Goal: Information Seeking & Learning: Learn about a topic

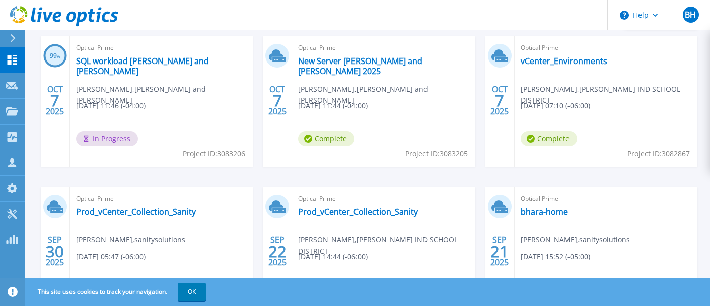
scroll to position [185, 0]
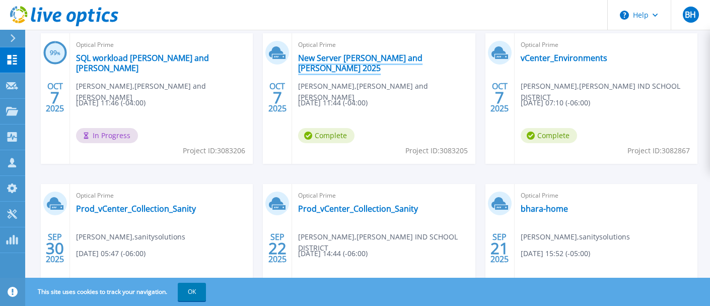
click at [381, 59] on link "New Server [PERSON_NAME] and [PERSON_NAME] 2025" at bounding box center [383, 63] width 171 height 20
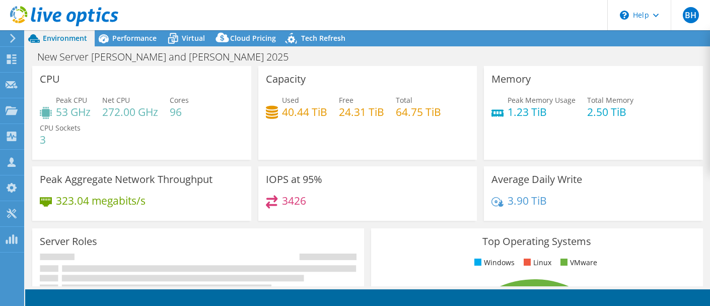
select select "USD"
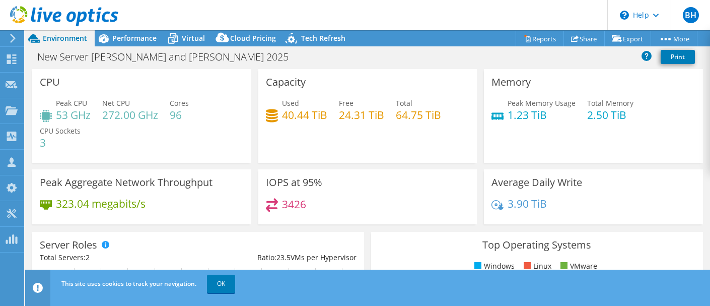
click at [459, 16] on header "BH Partner Team Member Brian Hara bhara@sanitysolutions.com sanitysolutions My …" at bounding box center [355, 15] width 710 height 30
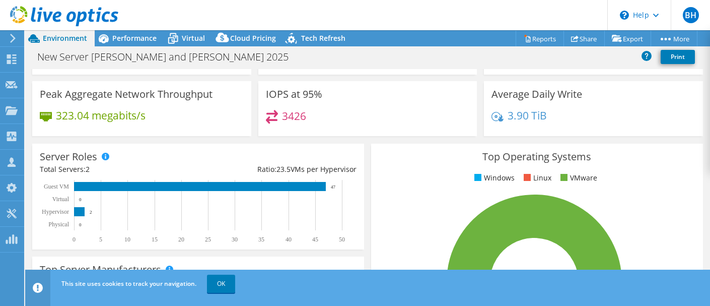
scroll to position [105, 0]
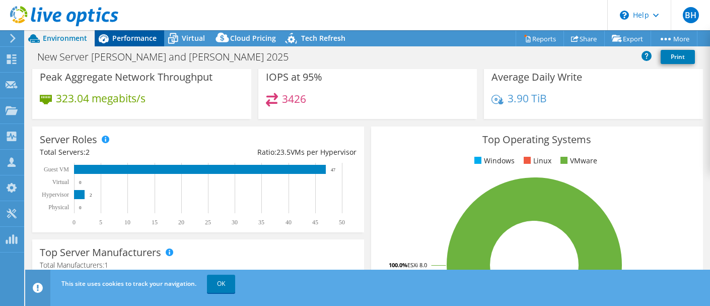
click at [129, 42] on span "Performance" at bounding box center [134, 38] width 44 height 10
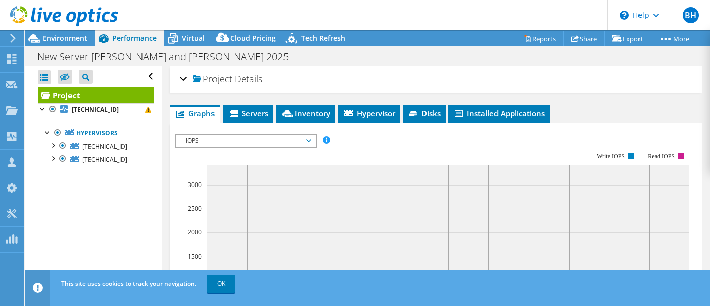
click at [310, 139] on icon at bounding box center [308, 140] width 5 height 3
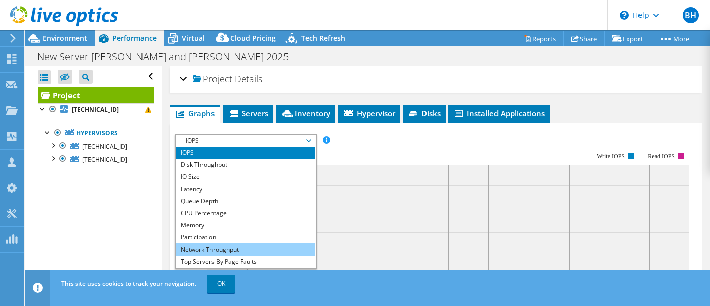
click at [236, 246] on li "Network Throughput" at bounding box center [245, 249] width 139 height 12
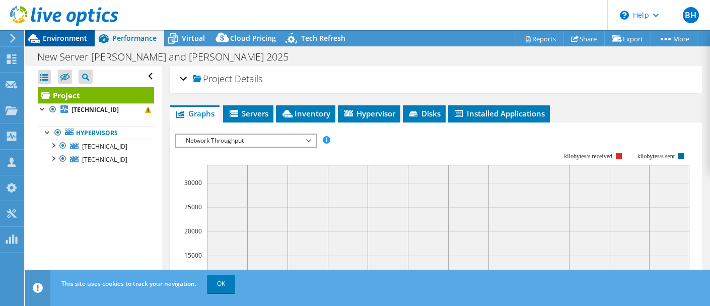
click at [70, 42] on span "Environment" at bounding box center [65, 38] width 44 height 10
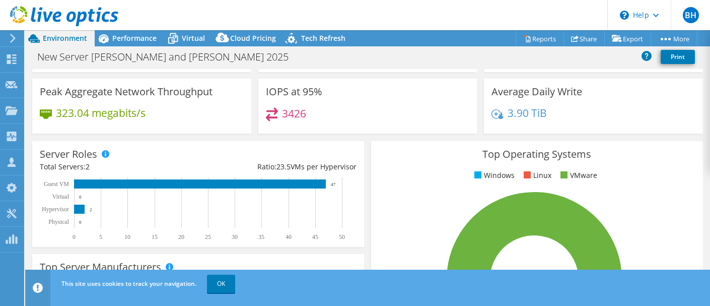
scroll to position [21, 0]
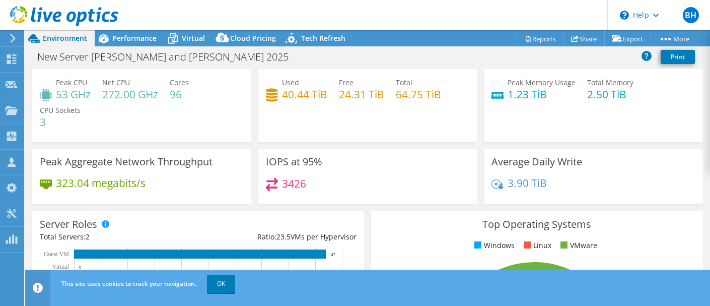
click at [53, 15] on use at bounding box center [64, 16] width 108 height 20
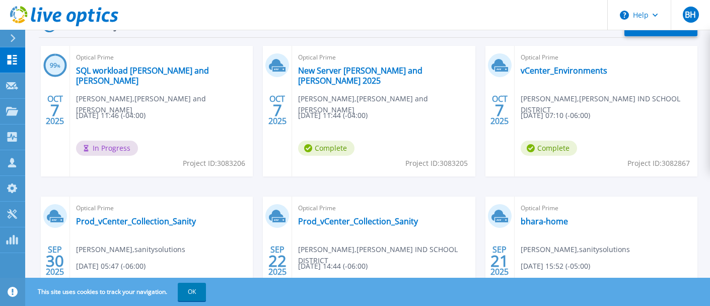
scroll to position [175, 0]
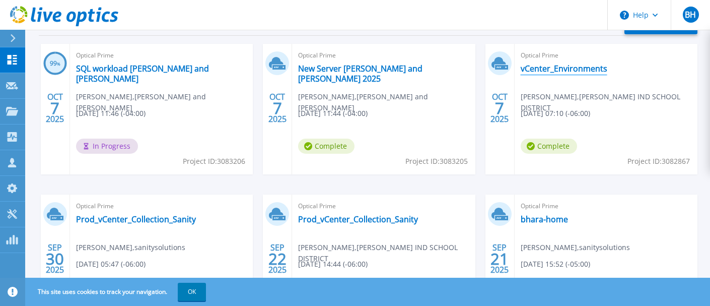
click at [557, 70] on link "vCenter_Environments" at bounding box center [564, 68] width 87 height 10
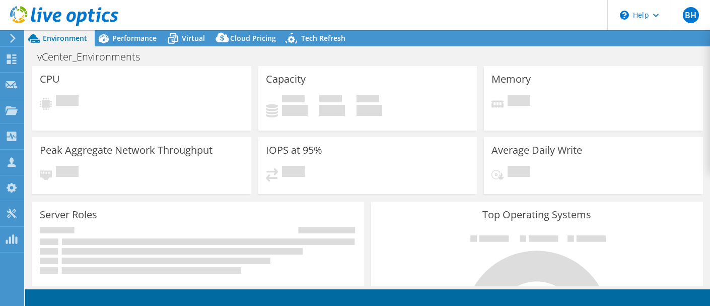
select select "USD"
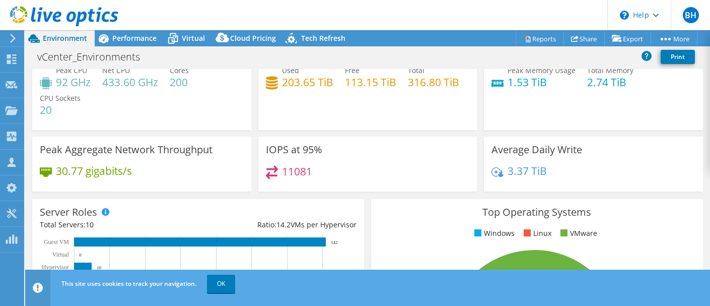
scroll to position [35, 0]
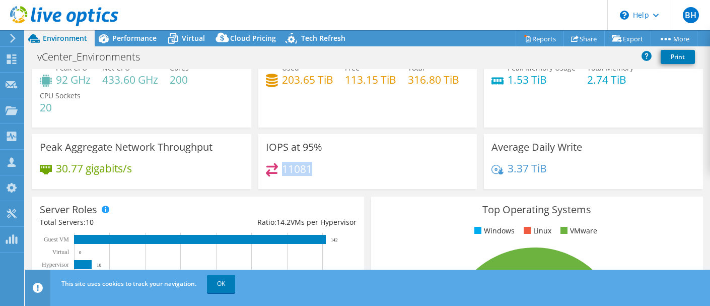
drag, startPoint x: 310, startPoint y: 169, endPoint x: 282, endPoint y: 165, distance: 28.0
click at [282, 165] on h4 "11081" at bounding box center [297, 168] width 30 height 11
click at [291, 152] on h3 "IOPS at 95%" at bounding box center [294, 146] width 56 height 11
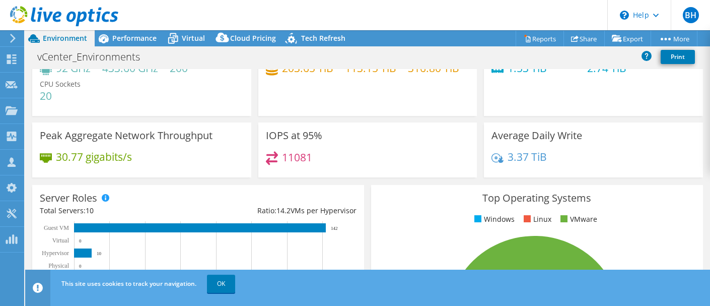
scroll to position [0, 0]
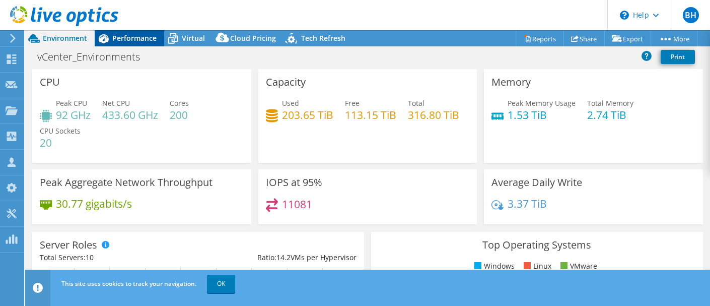
click at [143, 42] on span "Performance" at bounding box center [134, 38] width 44 height 10
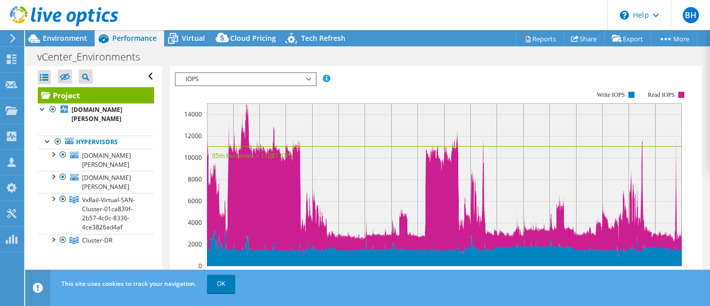
scroll to position [64, 0]
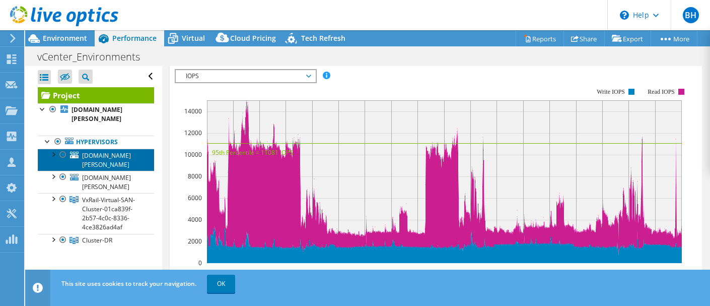
click at [101, 151] on link "[DOMAIN_NAME][PERSON_NAME]" at bounding box center [96, 160] width 116 height 22
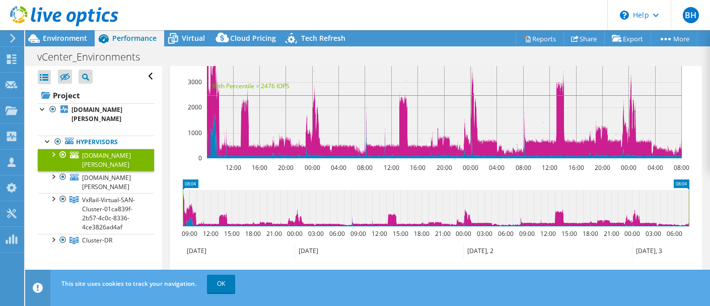
scroll to position [172, 0]
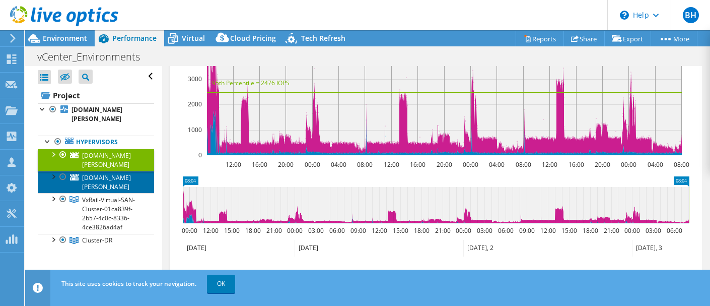
click at [93, 173] on span "[DOMAIN_NAME][PERSON_NAME]" at bounding box center [106, 182] width 49 height 18
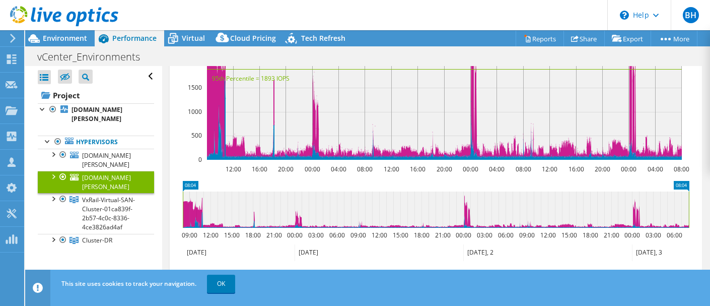
scroll to position [167, 0]
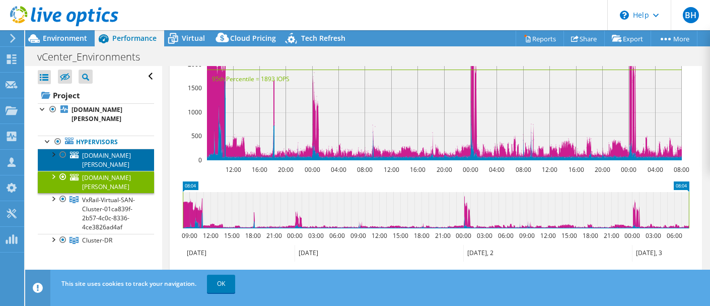
click at [114, 151] on span "[DOMAIN_NAME][PERSON_NAME]" at bounding box center [106, 160] width 49 height 18
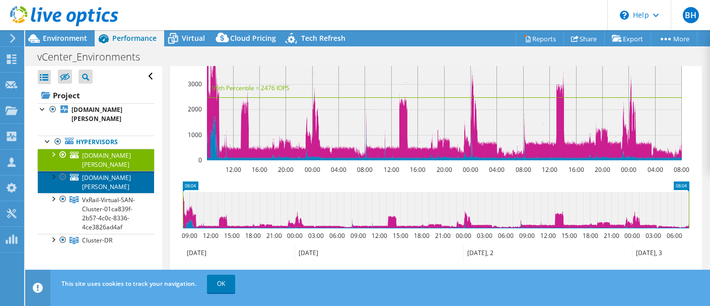
click at [107, 173] on span "[DOMAIN_NAME][PERSON_NAME]" at bounding box center [106, 182] width 49 height 18
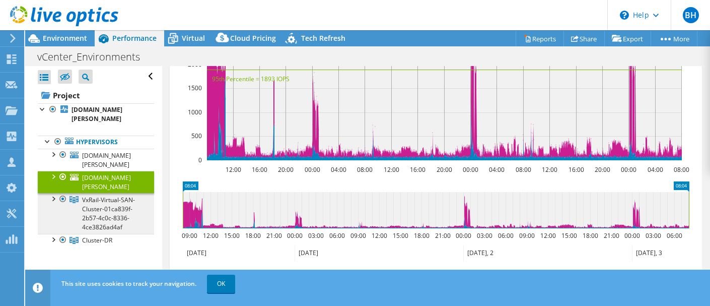
click at [102, 195] on span "VxRail-Virtual-SAN-Cluster-01ca839f-2b57-4c0c-8336-4ce3826ad4af" at bounding box center [108, 213] width 53 height 36
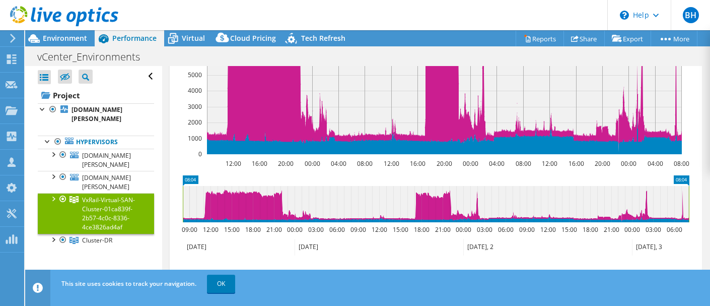
scroll to position [174, 0]
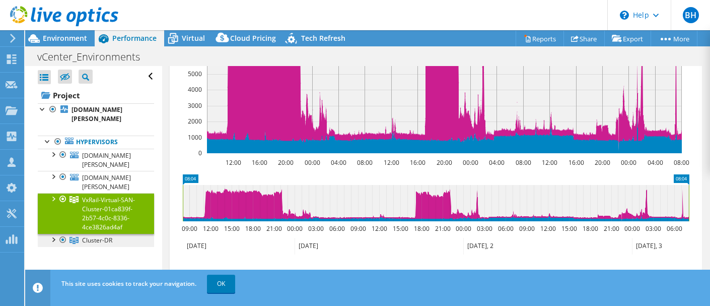
click at [95, 236] on span "Cluster-DR" at bounding box center [97, 240] width 30 height 9
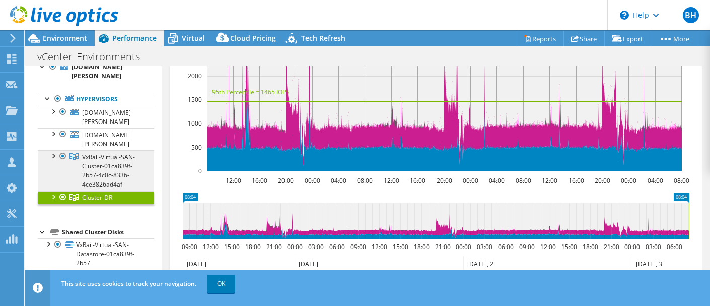
scroll to position [46, 0]
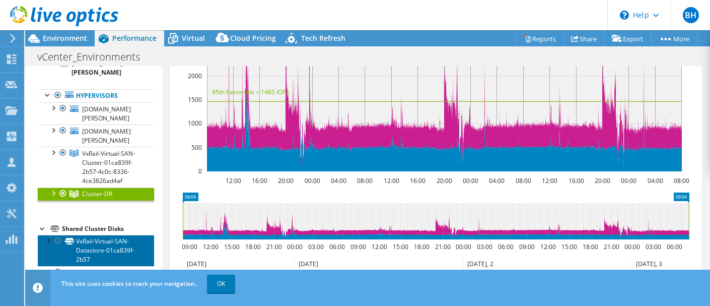
click at [82, 235] on link "VxRail-Virtual-SAN-Datastore-01ca839f-2b57" at bounding box center [96, 250] width 116 height 31
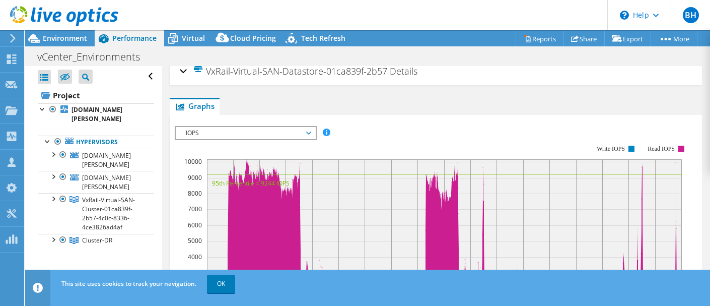
scroll to position [0, 0]
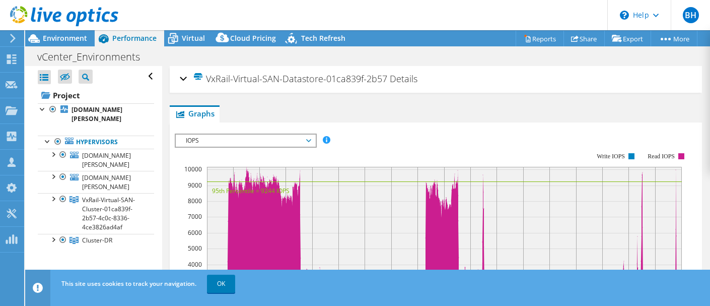
click at [309, 137] on span "IOPS" at bounding box center [245, 140] width 129 height 12
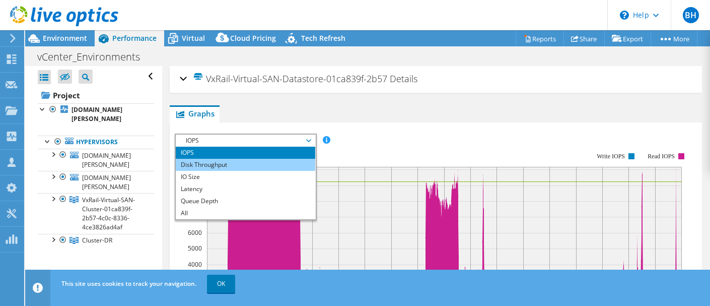
click at [235, 160] on li "Disk Throughput" at bounding box center [245, 165] width 139 height 12
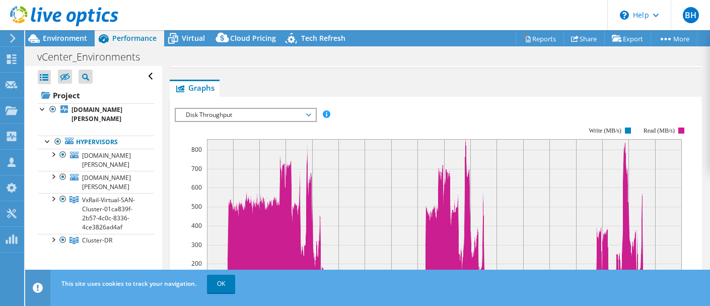
scroll to position [24, 0]
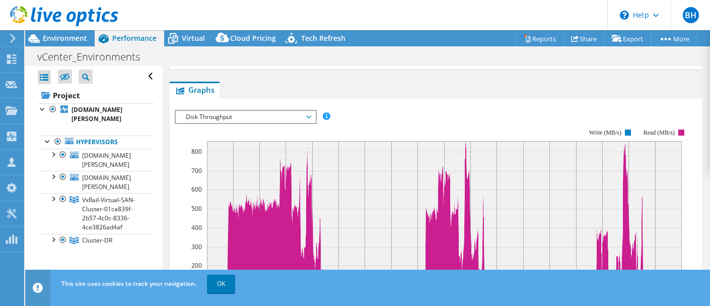
click at [311, 117] on span "Disk Throughput" at bounding box center [245, 117] width 139 height 12
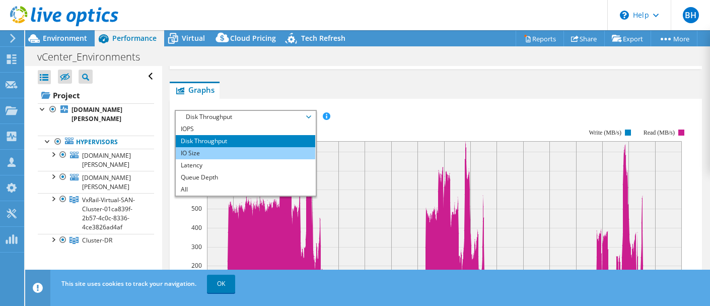
click at [233, 153] on li "IO Size" at bounding box center [245, 153] width 139 height 12
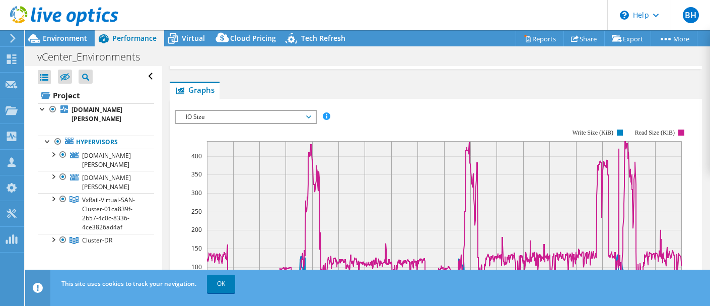
click at [311, 114] on span "IO Size" at bounding box center [245, 117] width 139 height 12
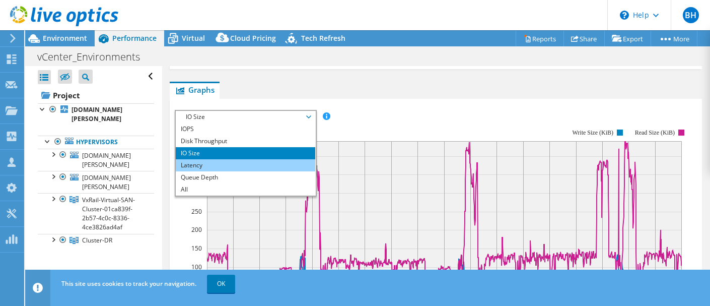
click at [237, 167] on li "Latency" at bounding box center [245, 165] width 139 height 12
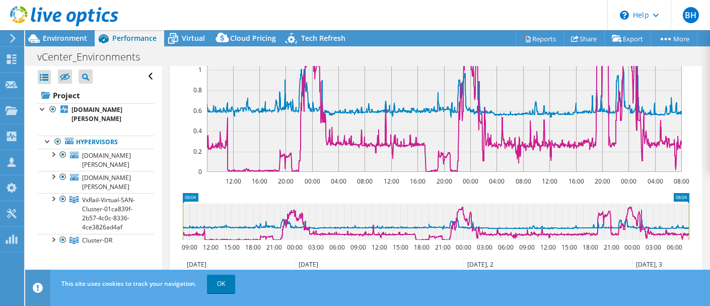
scroll to position [155, 0]
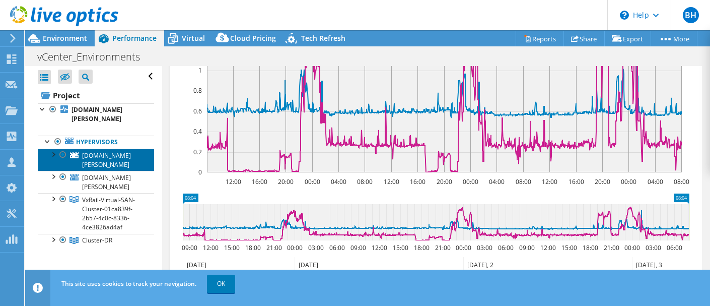
click at [94, 151] on span "[DOMAIN_NAME][PERSON_NAME]" at bounding box center [106, 160] width 49 height 18
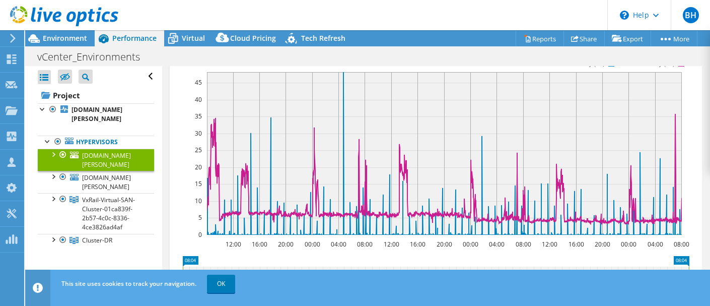
scroll to position [94, 0]
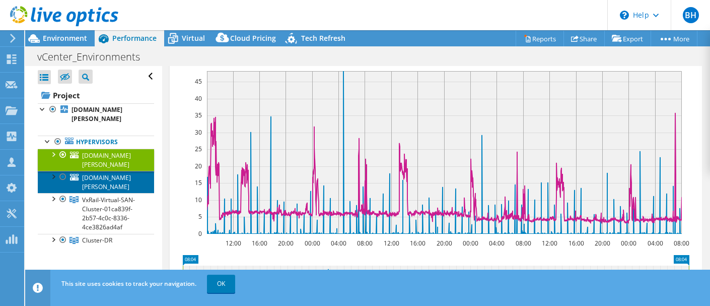
click at [115, 173] on span "[DOMAIN_NAME][PERSON_NAME]" at bounding box center [106, 182] width 49 height 18
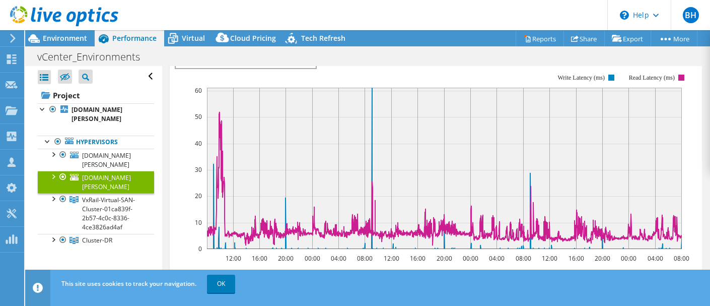
scroll to position [80, 0]
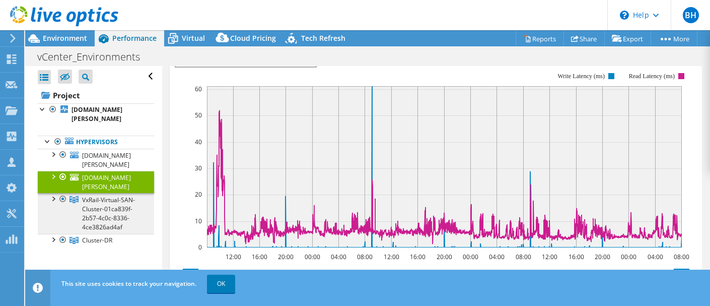
click at [117, 195] on span "VxRail-Virtual-SAN-Cluster-01ca839f-2b57-4c0c-8336-4ce3826ad4af" at bounding box center [108, 213] width 53 height 36
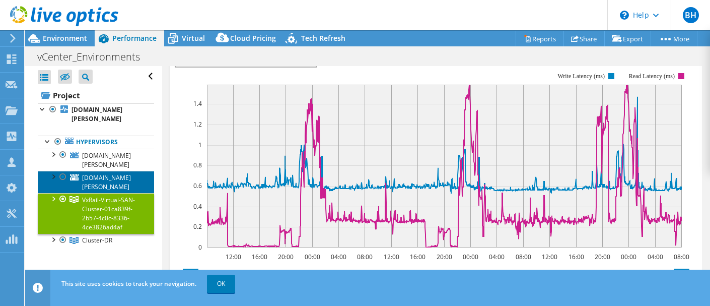
click at [98, 173] on span "[DOMAIN_NAME][PERSON_NAME]" at bounding box center [106, 182] width 49 height 18
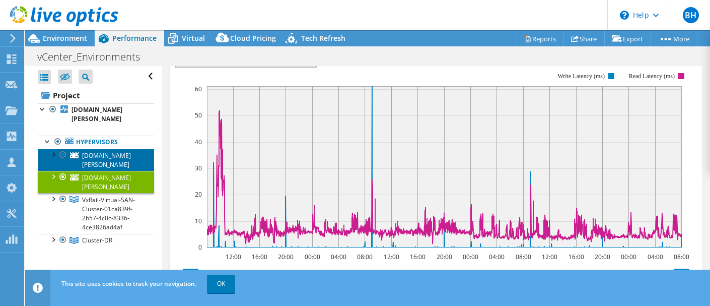
click at [103, 151] on span "[DOMAIN_NAME][PERSON_NAME]" at bounding box center [106, 160] width 49 height 18
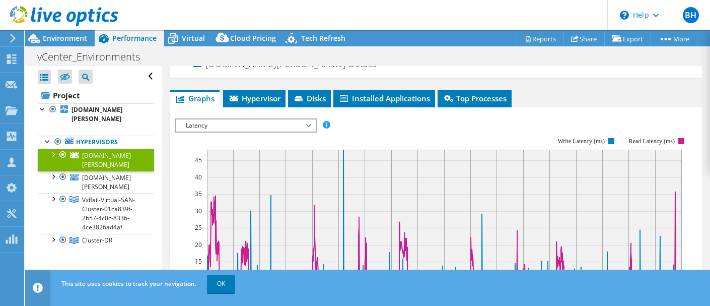
scroll to position [0, 0]
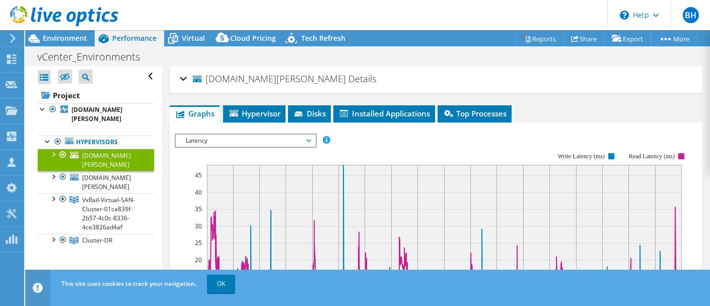
click at [314, 140] on span "Latency" at bounding box center [245, 140] width 139 height 12
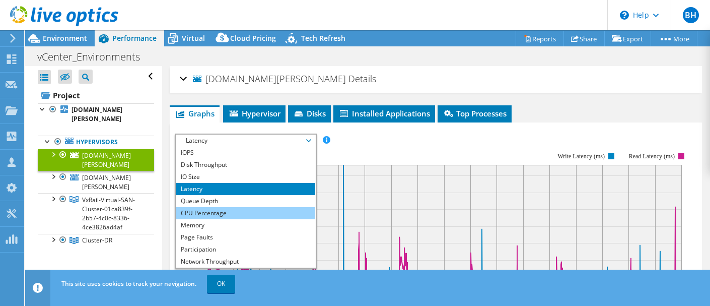
click at [211, 213] on li "CPU Percentage" at bounding box center [245, 213] width 139 height 12
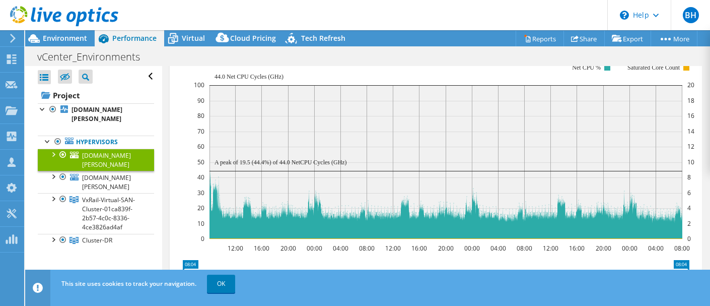
scroll to position [97, 0]
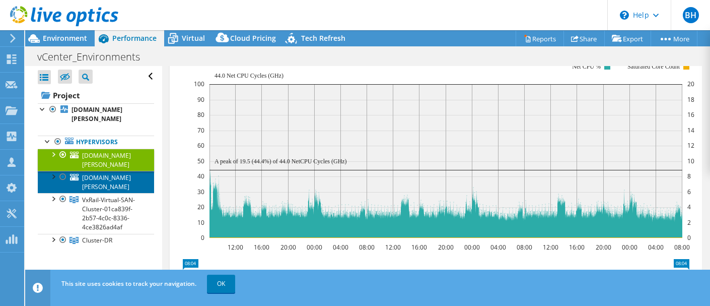
click at [109, 173] on span "[DOMAIN_NAME][PERSON_NAME]" at bounding box center [106, 182] width 49 height 18
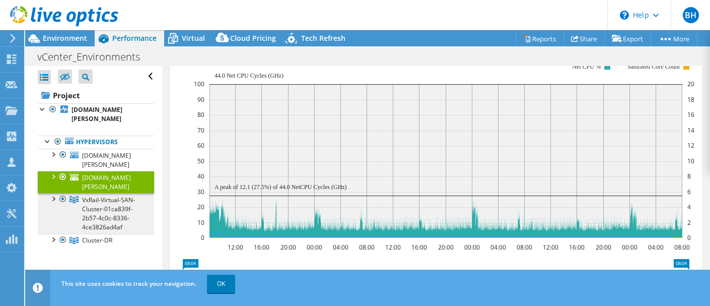
click at [101, 195] on span "VxRail-Virtual-SAN-Cluster-01ca839f-2b57-4c0c-8336-4ce3826ad4af" at bounding box center [108, 213] width 53 height 36
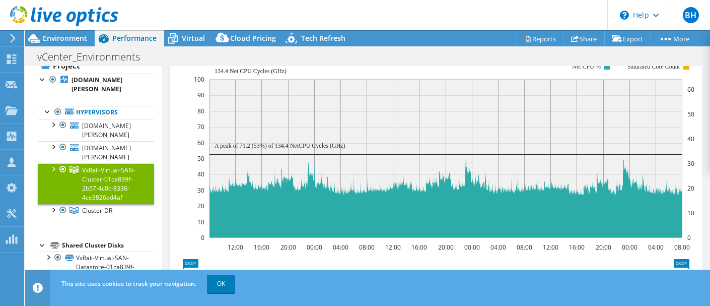
scroll to position [34, 0]
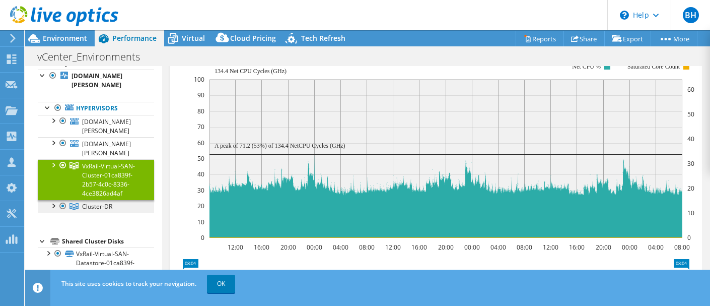
click at [95, 202] on span "Cluster-DR" at bounding box center [97, 206] width 30 height 9
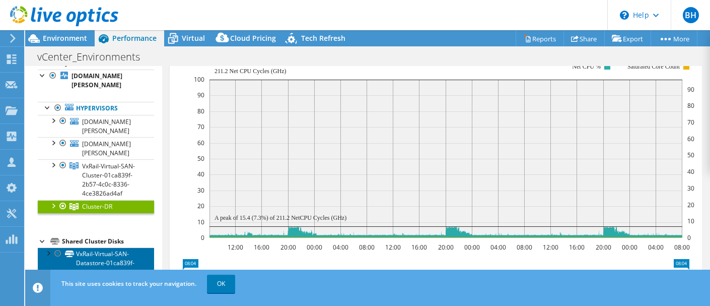
click at [104, 247] on link "VxRail-Virtual-SAN-Datastore-01ca839f-2b57" at bounding box center [96, 262] width 116 height 31
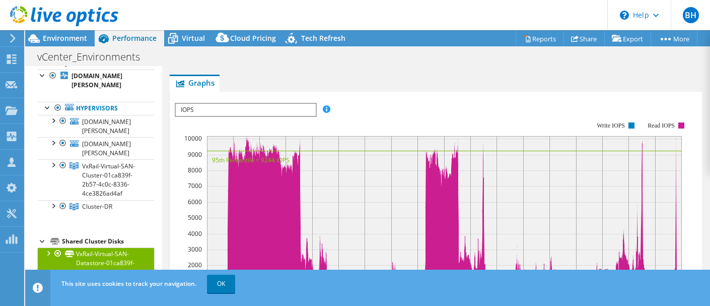
scroll to position [32, 0]
click at [311, 109] on span "IOPS" at bounding box center [245, 109] width 139 height 12
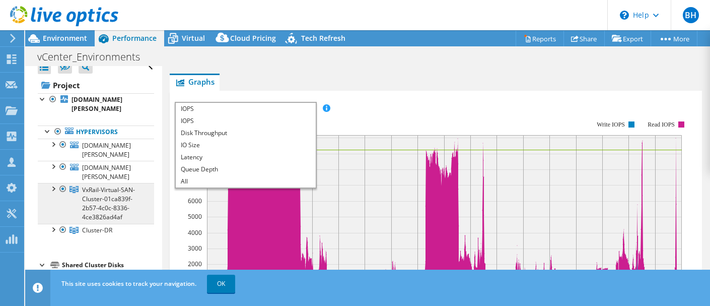
scroll to position [10, 0]
click at [101, 186] on span "VxRail-Virtual-SAN-Cluster-01ca839f-2b57-4c0c-8336-4ce3826ad4af" at bounding box center [108, 204] width 53 height 36
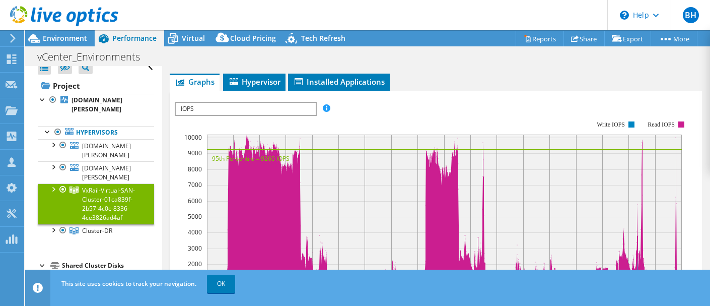
click at [53, 183] on div at bounding box center [53, 188] width 10 height 10
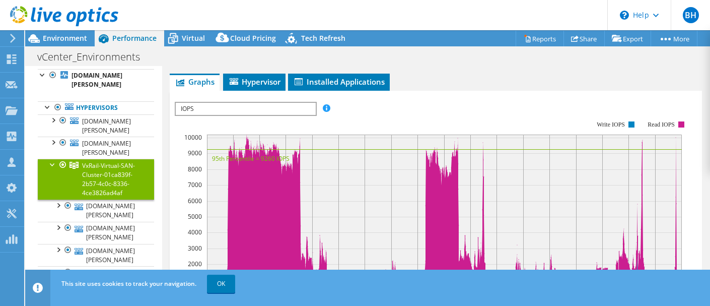
scroll to position [47, 0]
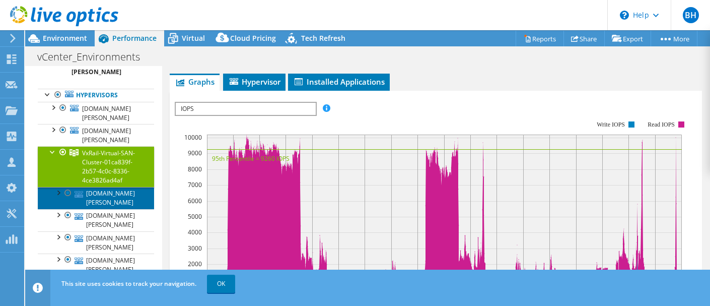
click at [114, 187] on link "[DOMAIN_NAME][PERSON_NAME]" at bounding box center [96, 198] width 116 height 22
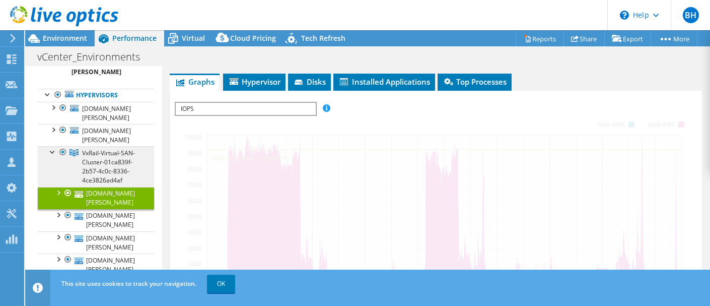
click at [114, 187] on link "[DOMAIN_NAME][PERSON_NAME]" at bounding box center [96, 198] width 116 height 22
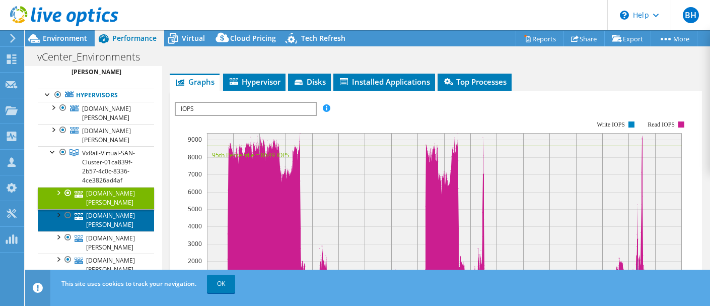
click at [103, 209] on link "[DOMAIN_NAME][PERSON_NAME]" at bounding box center [96, 220] width 116 height 22
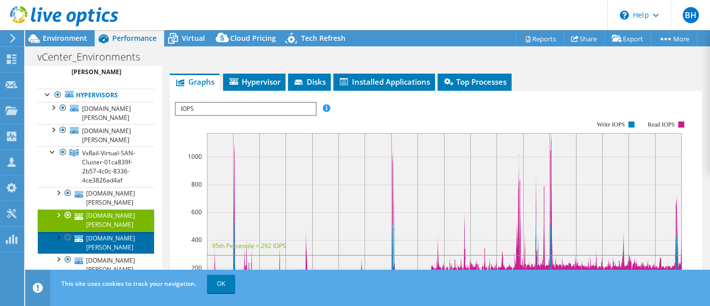
click at [101, 231] on link "[DOMAIN_NAME][PERSON_NAME]" at bounding box center [96, 242] width 116 height 22
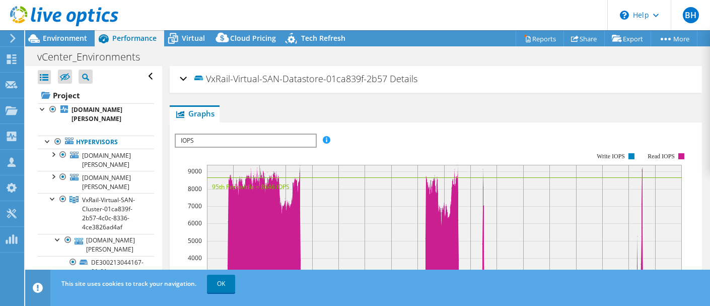
select select "USD"
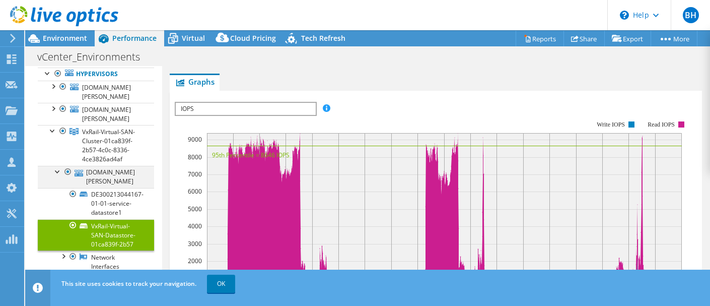
click at [58, 166] on div at bounding box center [58, 171] width 10 height 10
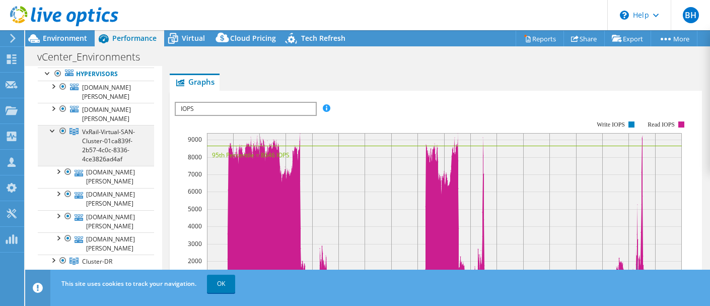
click at [52, 125] on div at bounding box center [53, 130] width 10 height 10
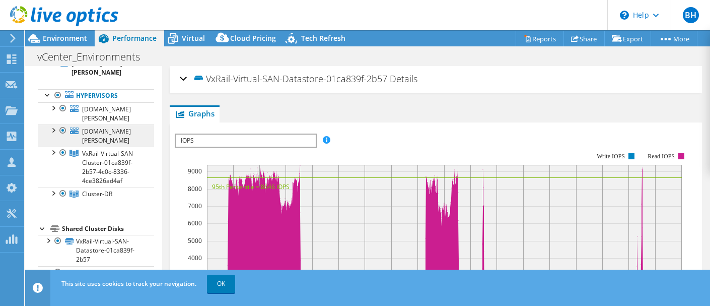
scroll to position [0, 0]
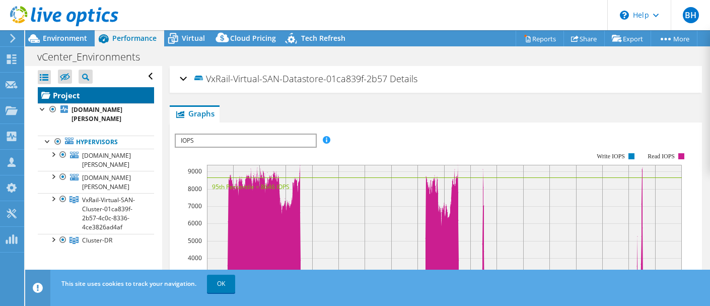
click at [71, 93] on link "Project" at bounding box center [96, 95] width 116 height 16
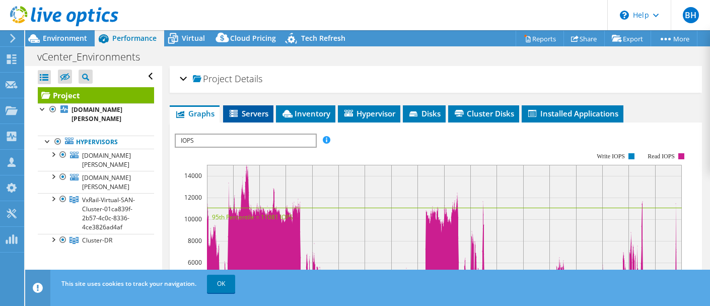
click at [257, 118] on li "Servers" at bounding box center [248, 113] width 50 height 17
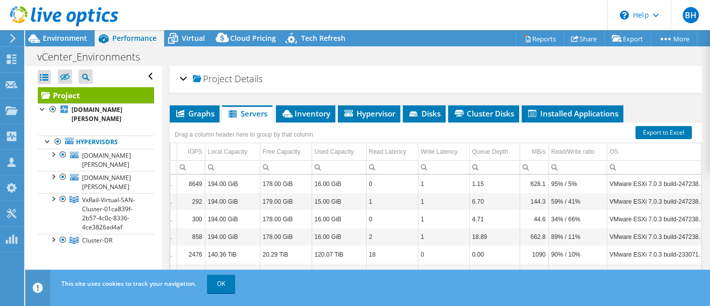
scroll to position [0, 58]
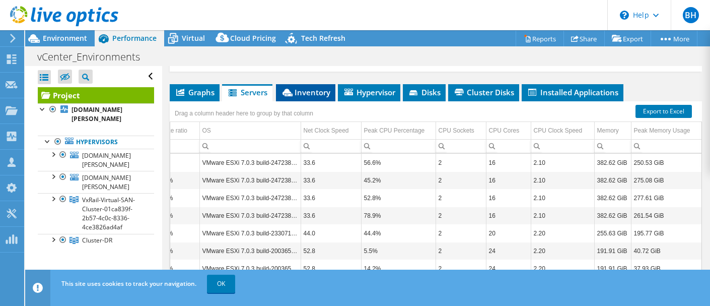
click at [314, 93] on span "Inventory" at bounding box center [305, 92] width 49 height 10
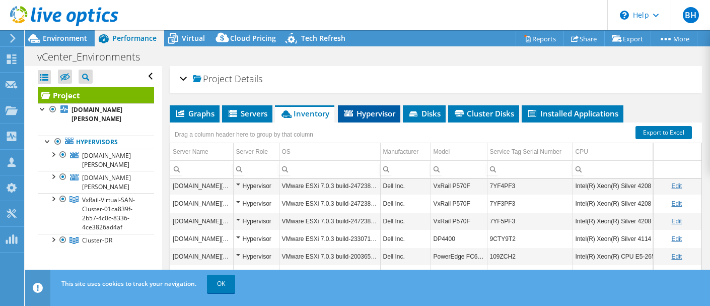
click at [368, 119] on li "Hypervisor" at bounding box center [369, 113] width 62 height 17
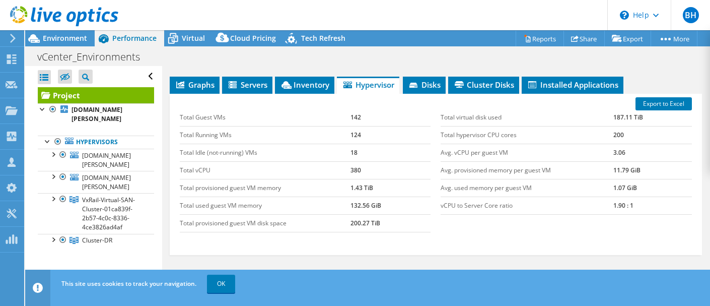
scroll to position [0, 0]
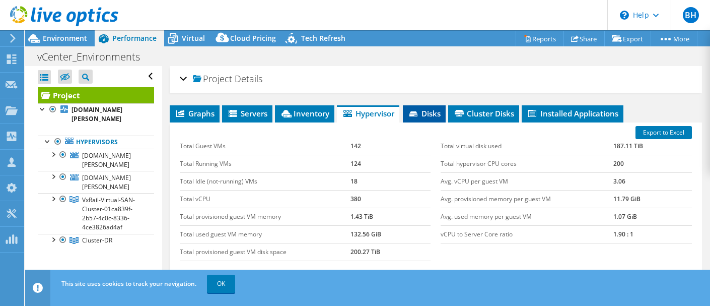
click at [431, 119] on li "Disks" at bounding box center [424, 113] width 43 height 17
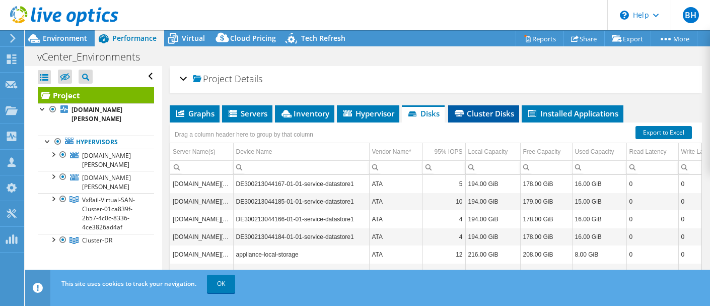
click at [483, 115] on span "Cluster Disks" at bounding box center [483, 113] width 61 height 10
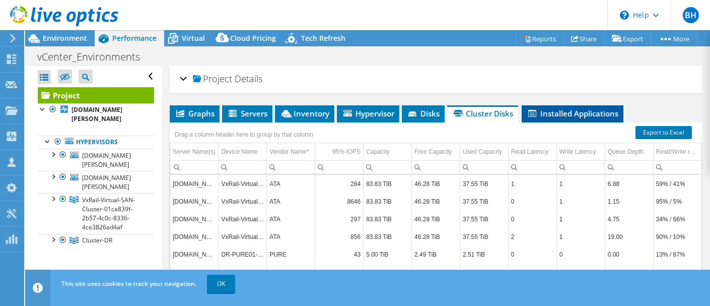
click at [572, 116] on span "Installed Applications" at bounding box center [573, 113] width 92 height 10
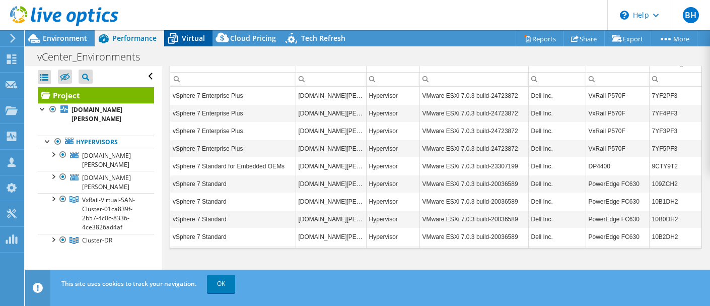
click at [192, 35] on span "Virtual" at bounding box center [193, 38] width 23 height 10
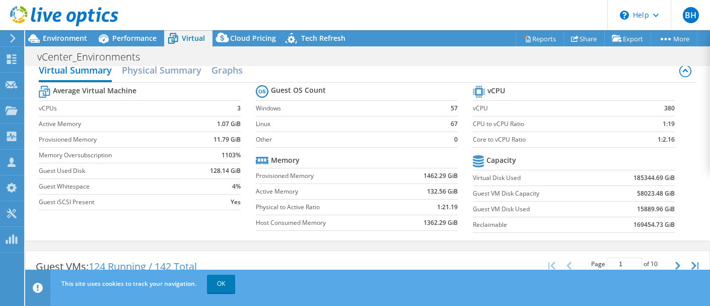
scroll to position [15, 0]
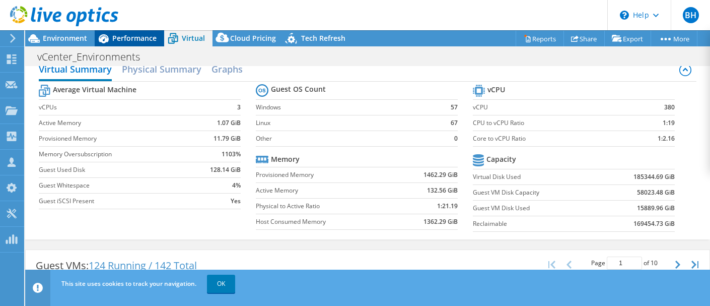
click at [137, 35] on span "Performance" at bounding box center [134, 38] width 44 height 10
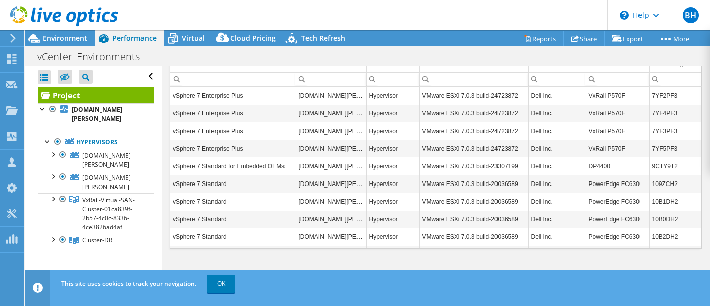
scroll to position [0, 0]
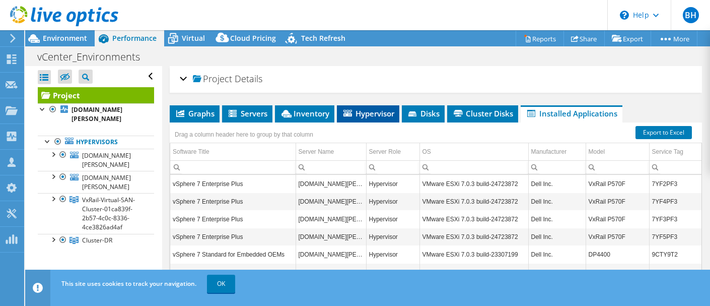
click at [370, 109] on span "Hypervisor" at bounding box center [368, 113] width 52 height 10
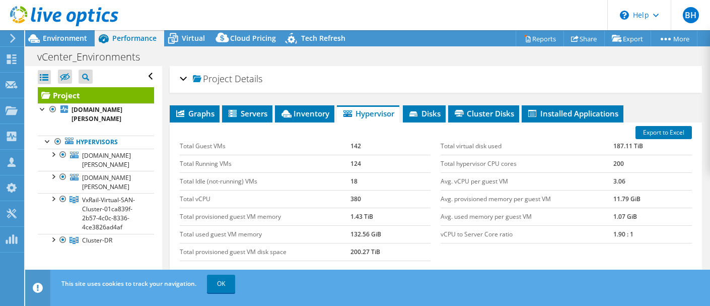
scroll to position [6, 0]
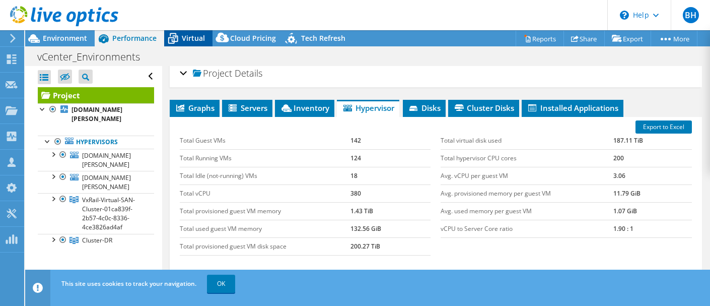
click at [191, 35] on span "Virtual" at bounding box center [193, 38] width 23 height 10
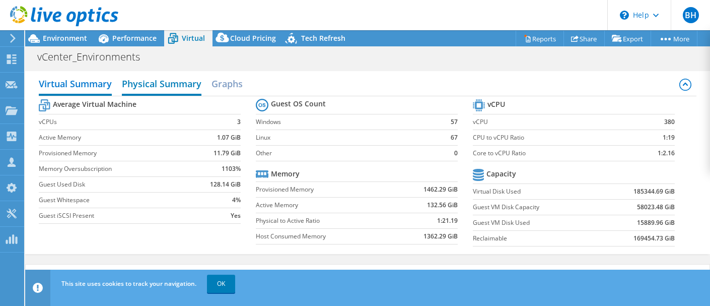
click at [161, 82] on h2 "Physical Summary" at bounding box center [162, 85] width 80 height 22
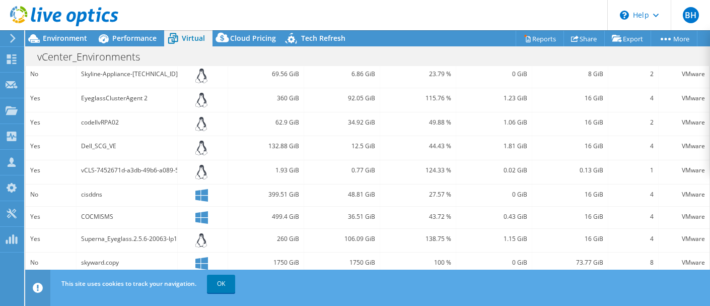
scroll to position [289, 0]
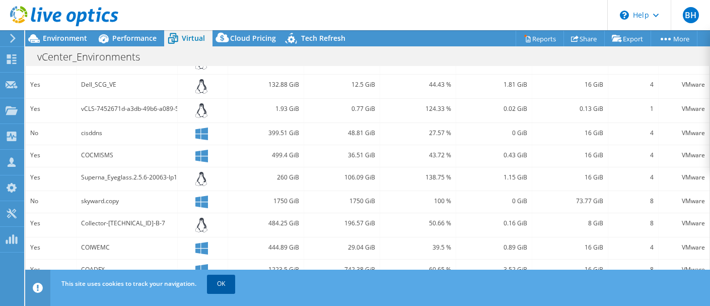
click at [221, 280] on link "OK" at bounding box center [221, 283] width 28 height 18
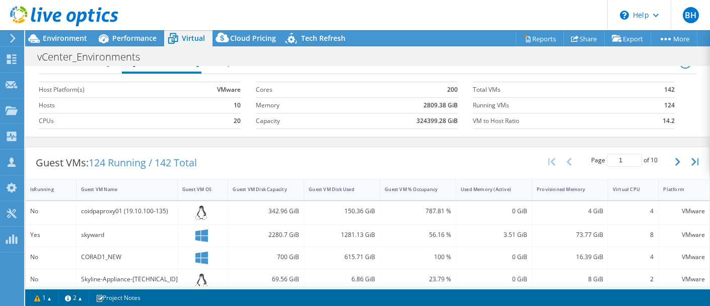
scroll to position [0, 0]
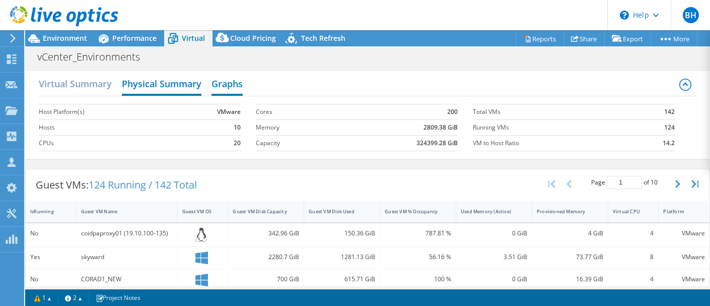
click at [228, 81] on h2 "Graphs" at bounding box center [226, 85] width 31 height 22
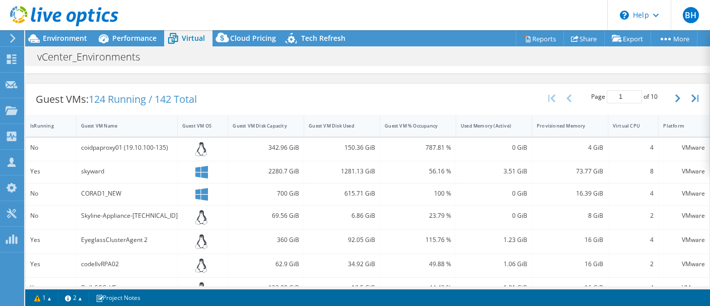
scroll to position [257, 0]
click at [634, 129] on div "Virtual CPU" at bounding box center [627, 127] width 29 height 7
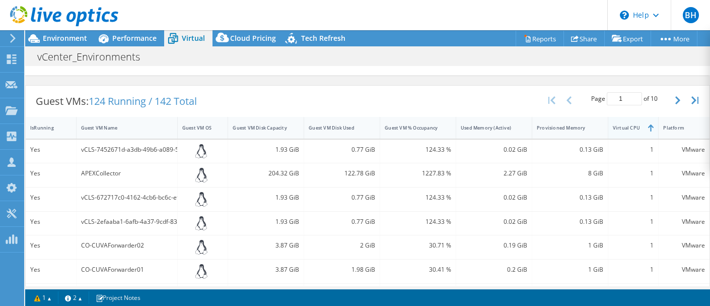
click at [634, 129] on div "Virtual CPU" at bounding box center [627, 127] width 29 height 7
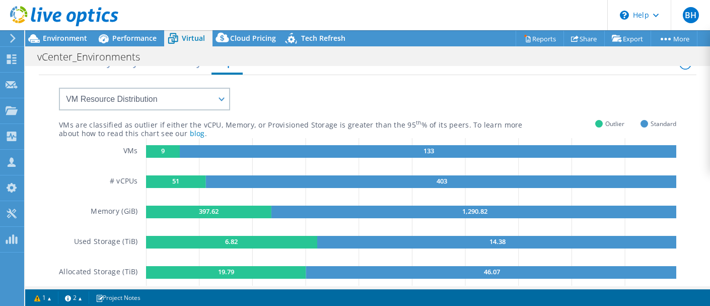
scroll to position [0, 0]
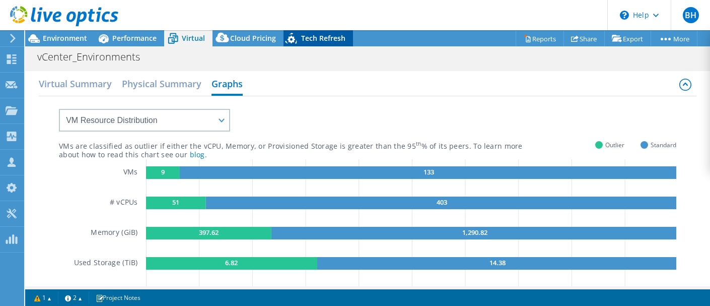
click at [318, 38] on span "Tech Refresh" at bounding box center [323, 38] width 44 height 10
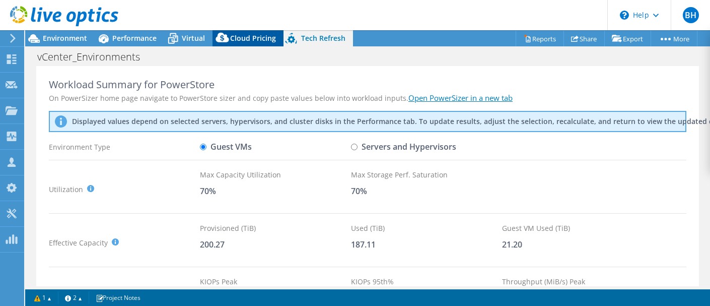
click at [256, 41] on span "Cloud Pricing" at bounding box center [253, 38] width 46 height 10
